Goal: Information Seeking & Learning: Find specific fact

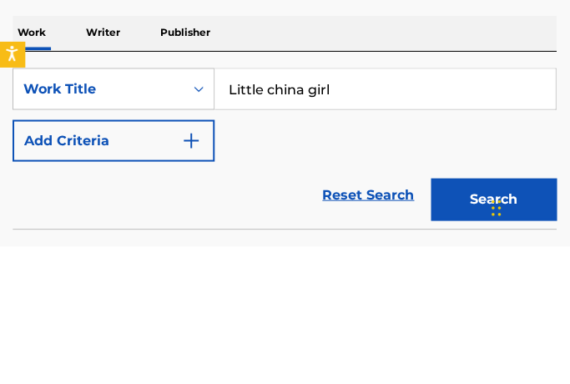
scroll to position [336, 0]
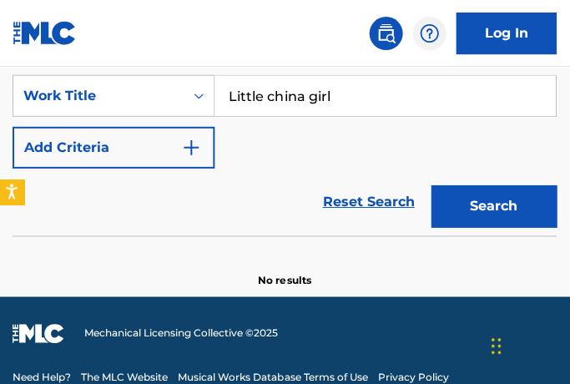
type input "Little china girl"
click at [188, 143] on img "Search Form" at bounding box center [192, 148] width 20 height 20
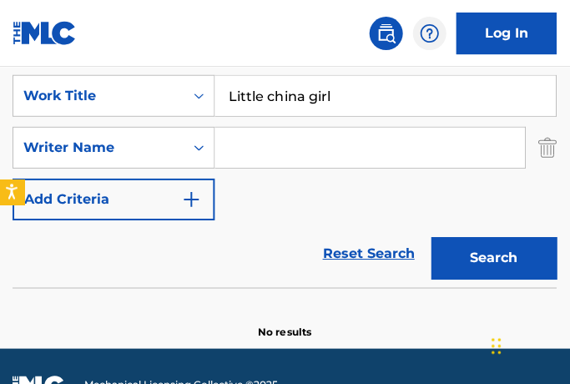
click at [292, 156] on input "Search Form" at bounding box center [369, 148] width 309 height 40
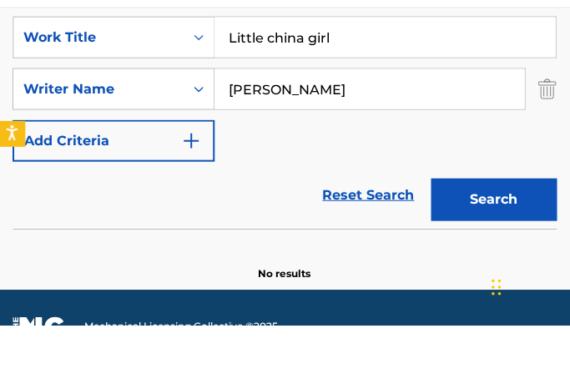
click at [199, 189] on img "Search Form" at bounding box center [192, 199] width 20 height 20
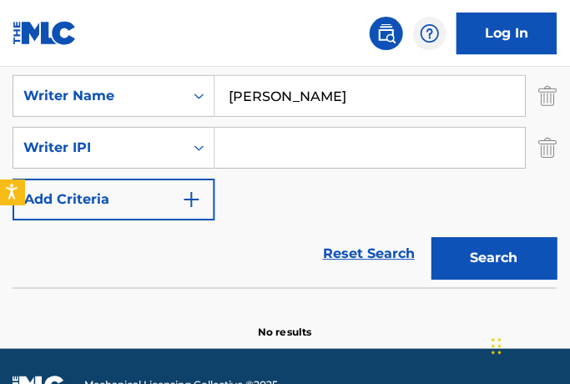
click at [359, 105] on input "[PERSON_NAME]" at bounding box center [369, 96] width 309 height 40
click at [514, 253] on button "Search" at bounding box center [493, 258] width 125 height 42
click at [504, 264] on button "Search" at bounding box center [493, 258] width 125 height 42
click at [434, 96] on input "[PERSON_NAME] and [PERSON_NAME]" at bounding box center [369, 96] width 309 height 40
type input "[PERSON_NAME]"
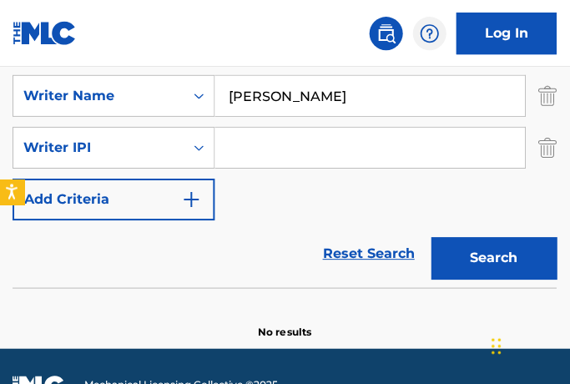
click at [516, 263] on button "Search" at bounding box center [493, 258] width 125 height 42
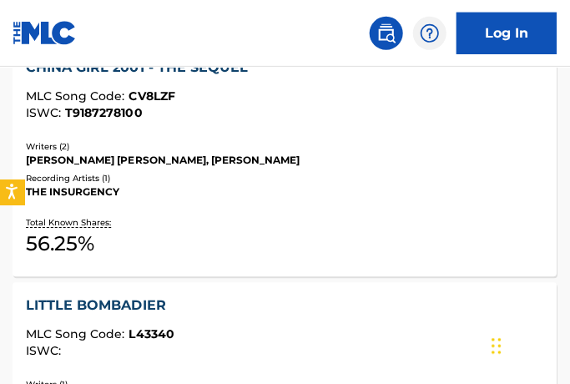
scroll to position [923, 0]
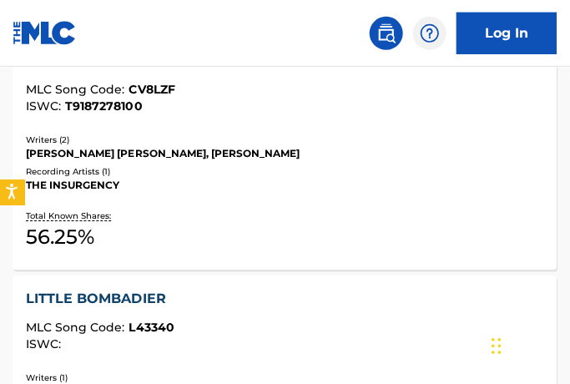
click at [27, 146] on div "[PERSON_NAME] [PERSON_NAME], [PERSON_NAME]" at bounding box center [284, 153] width 515 height 15
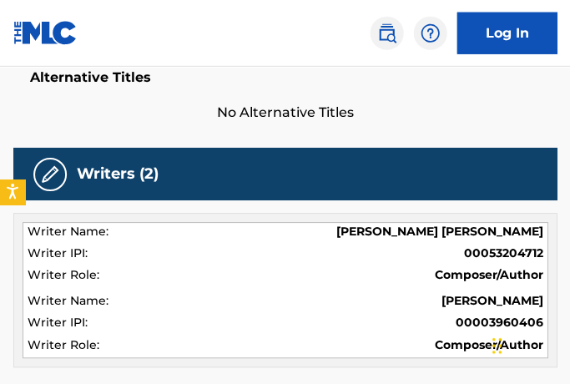
scroll to position [509, 0]
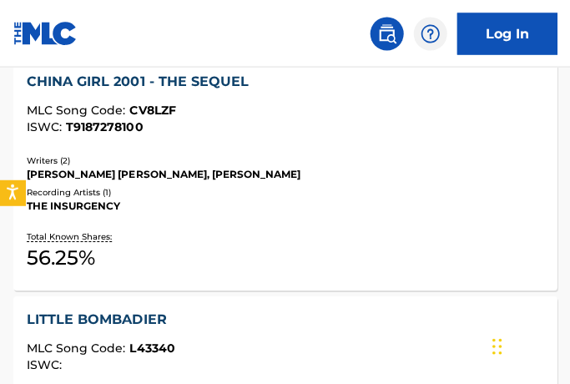
scroll to position [902, 0]
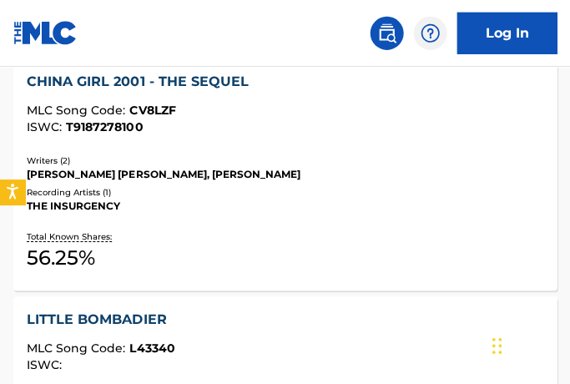
click at [245, 167] on div "[PERSON_NAME] [PERSON_NAME], [PERSON_NAME]" at bounding box center [284, 174] width 515 height 15
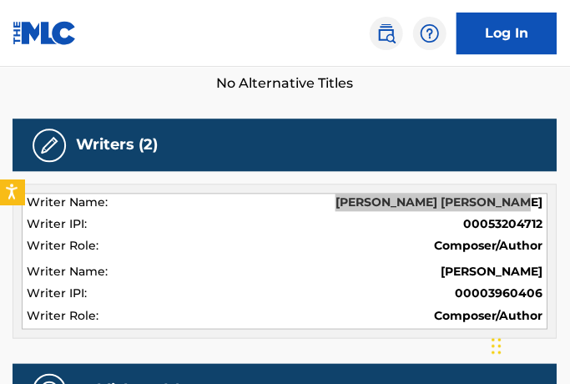
scroll to position [534, 0]
